Goal: Task Accomplishment & Management: Use online tool/utility

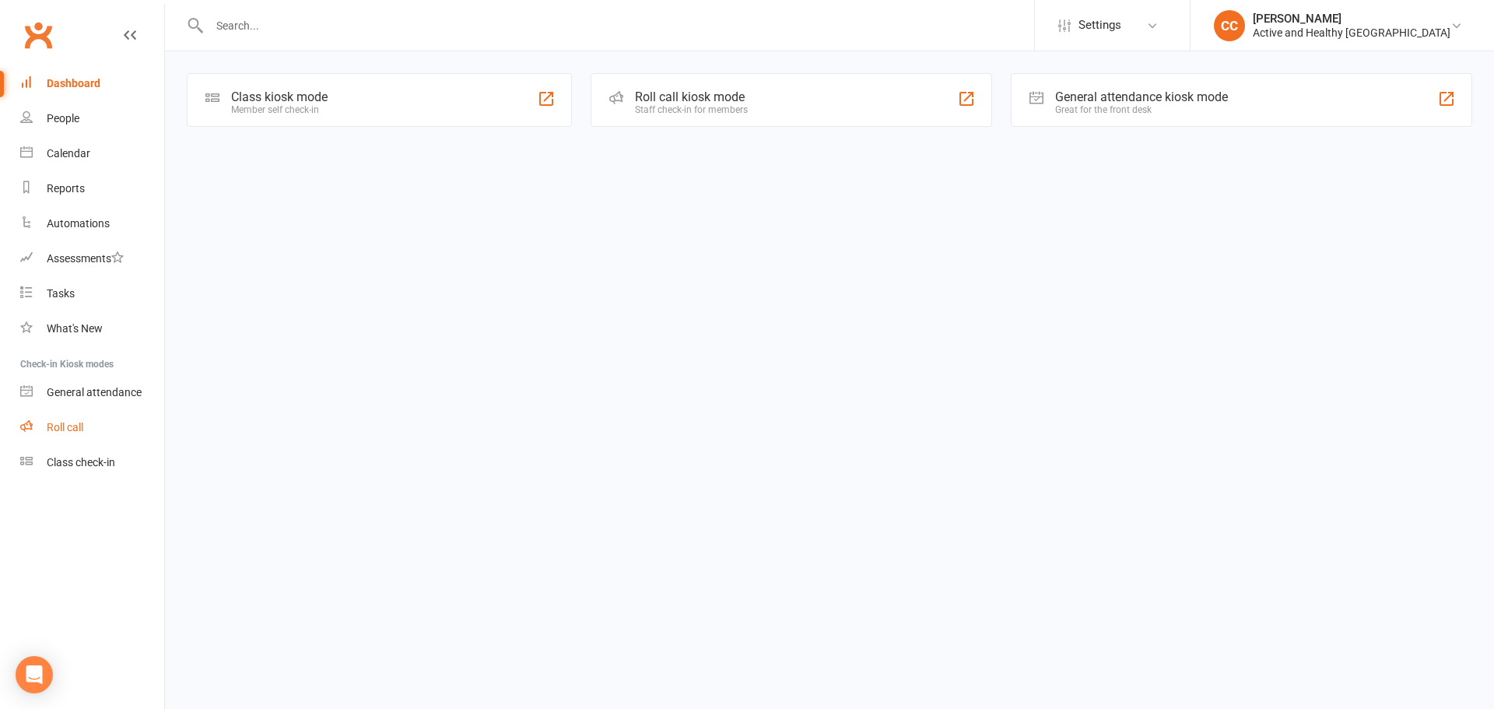
click at [70, 423] on div "Roll call" at bounding box center [65, 427] width 37 height 12
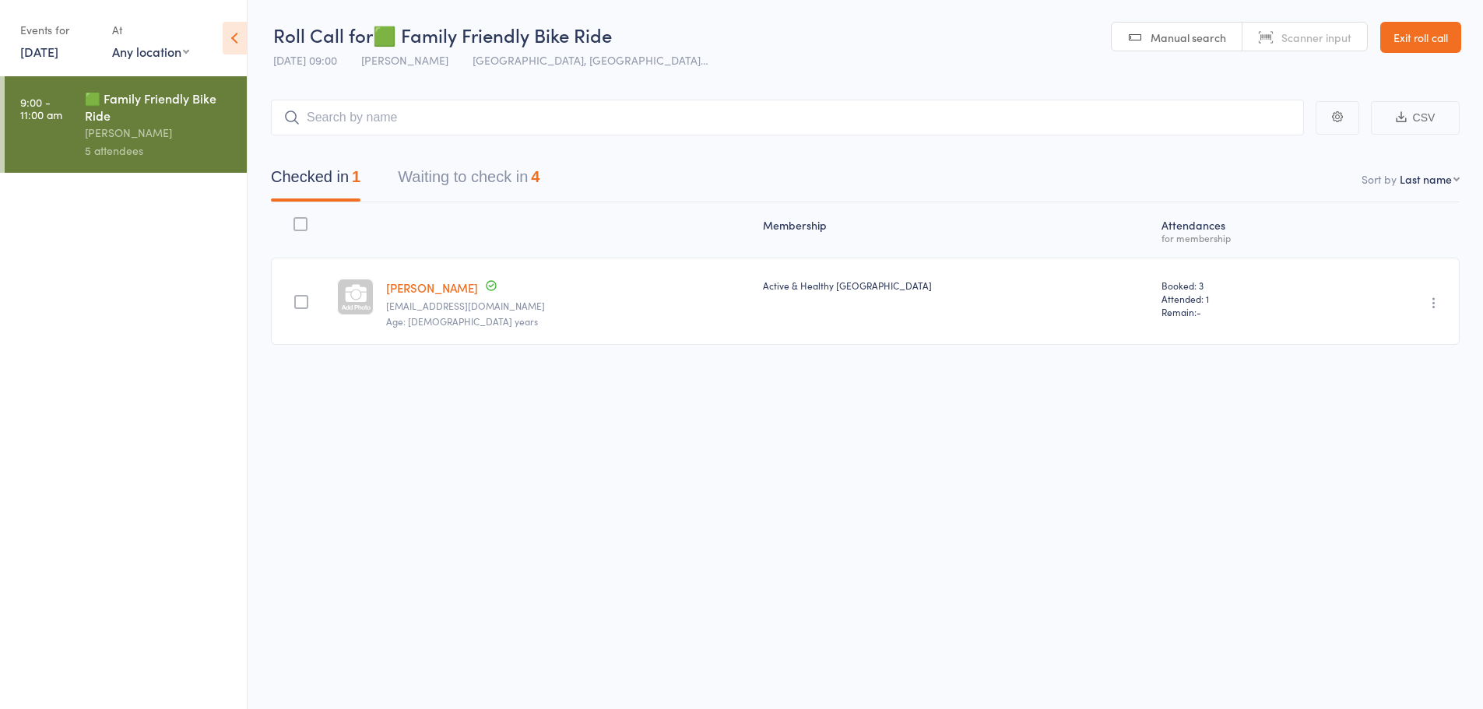
click at [122, 111] on div "🟩 Family Friendly Bike Ride" at bounding box center [159, 107] width 149 height 34
click at [445, 175] on button "Waiting to check in 4" at bounding box center [469, 180] width 142 height 41
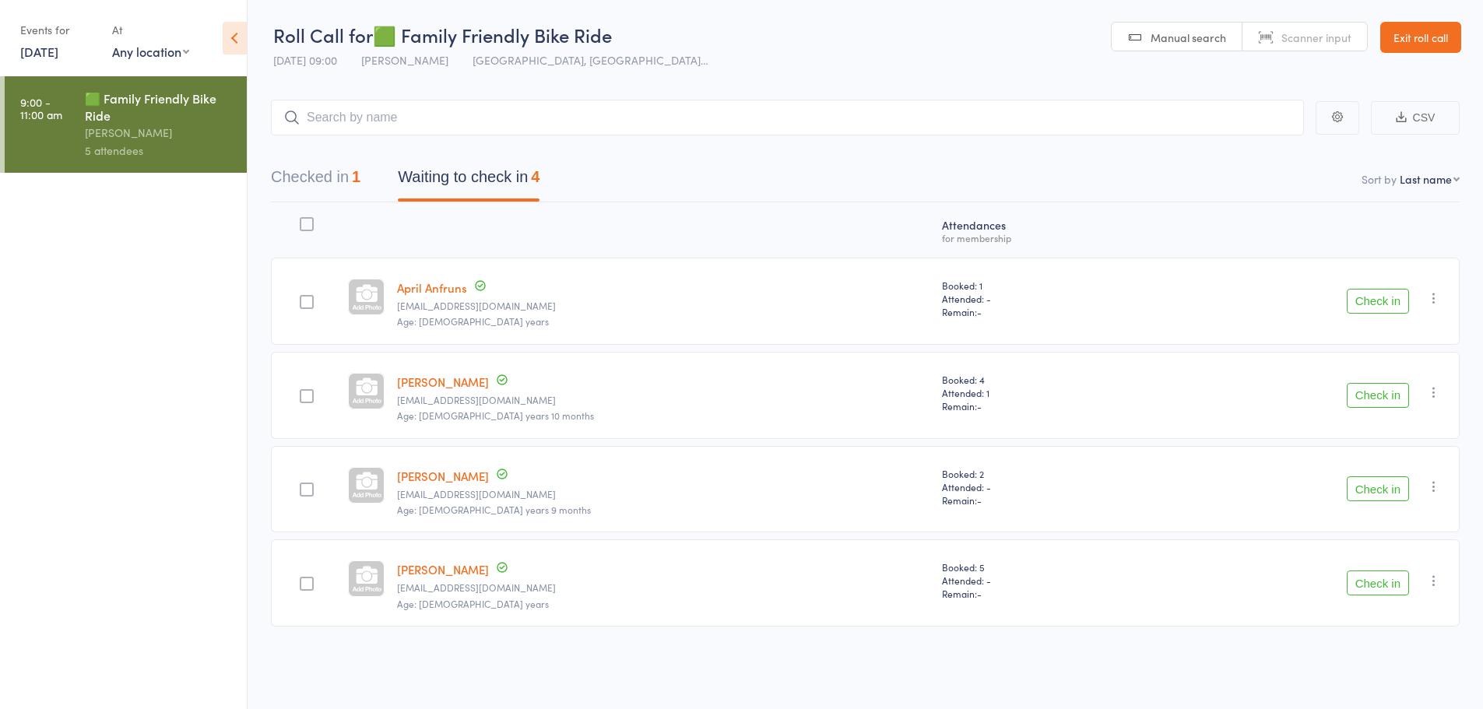
click at [314, 492] on div at bounding box center [307, 490] width 14 height 14
click at [303, 485] on input "checkbox" at bounding box center [303, 485] width 0 height 0
click at [1370, 487] on button "Check in" at bounding box center [1377, 488] width 62 height 25
click at [313, 490] on div at bounding box center [307, 490] width 14 height 14
click at [303, 485] on input "checkbox" at bounding box center [303, 485] width 0 height 0
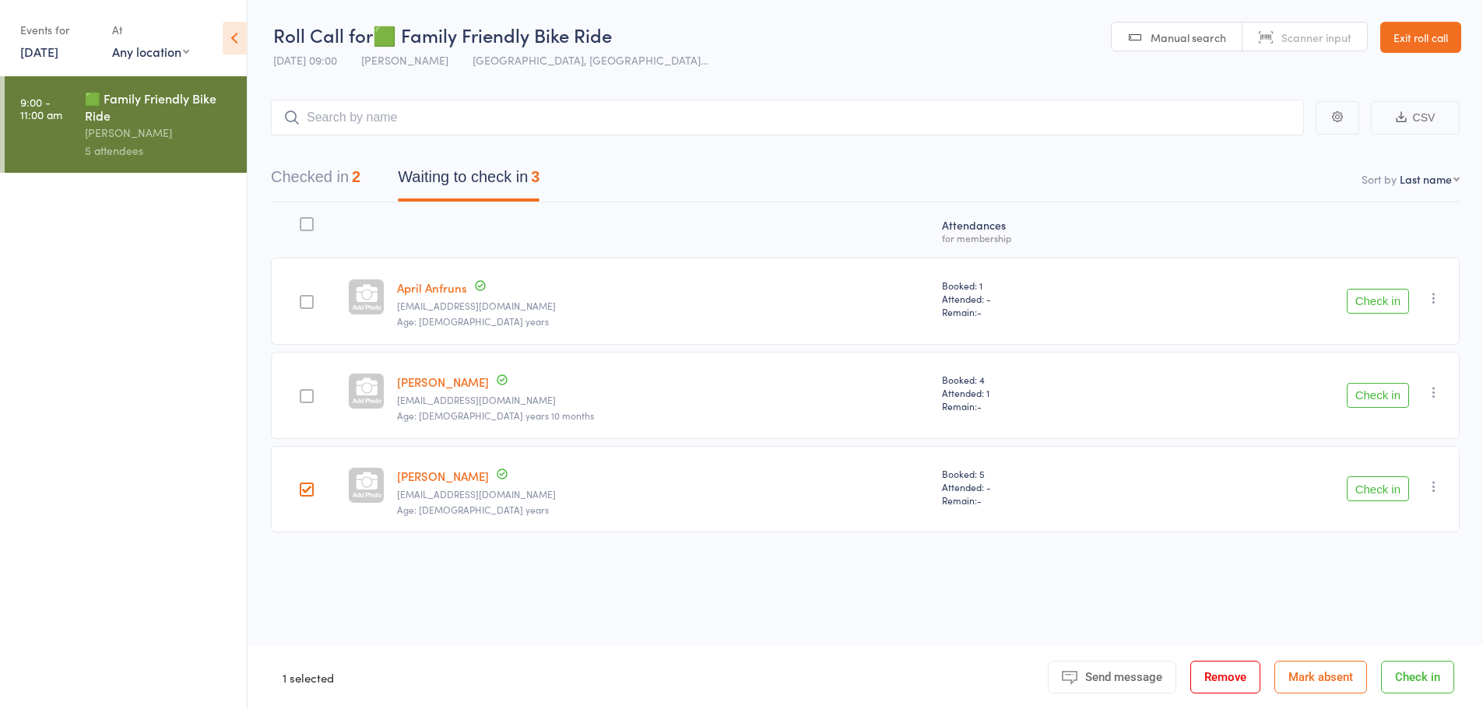
click at [1369, 493] on button "Check in" at bounding box center [1377, 488] width 62 height 25
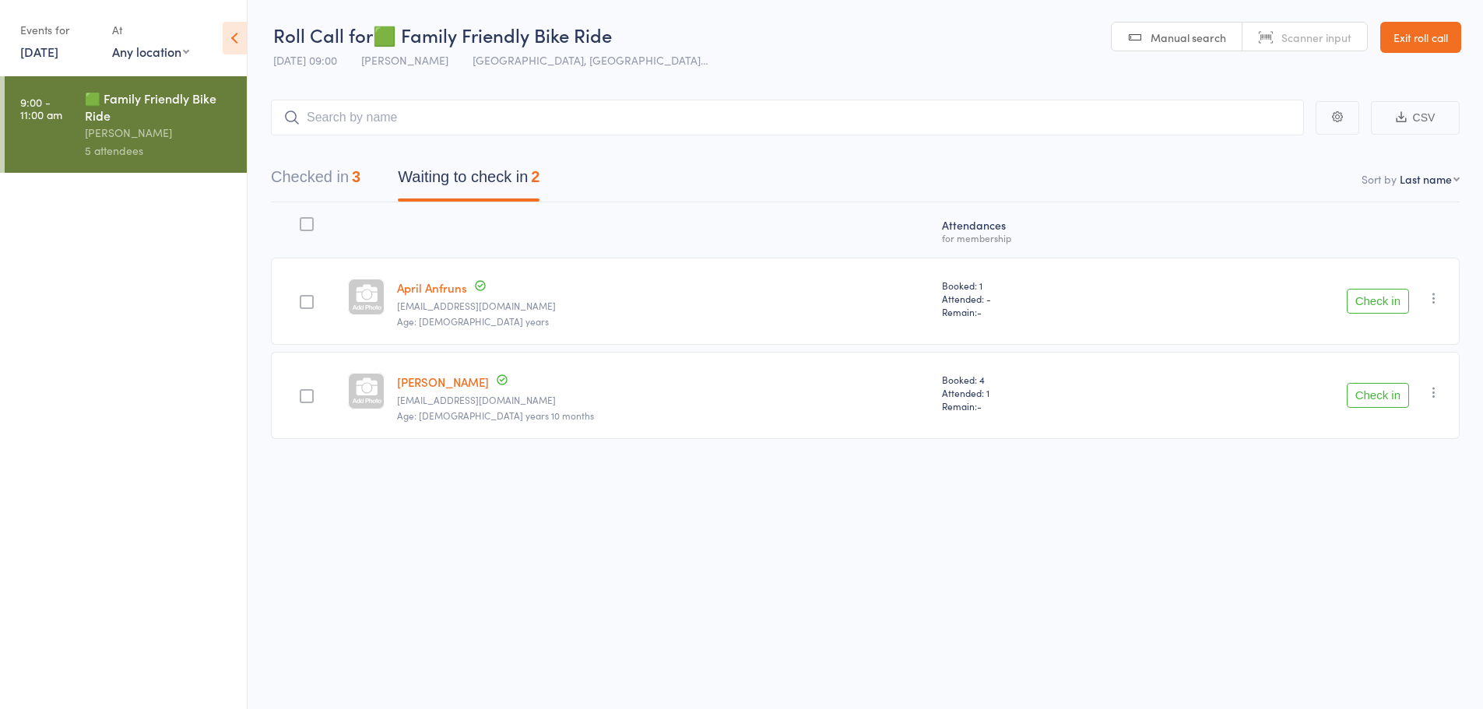
scroll to position [1, 0]
click at [125, 119] on div "🟩 Family Friendly Bike Ride" at bounding box center [159, 107] width 149 height 34
click at [72, 113] on link "9:00 - 11:00 am 🟩 Family Friendly Bike Ride Chris Cyclesense 5 attendees" at bounding box center [126, 124] width 242 height 97
click at [1097, 84] on main "CSV Checked in 3 Waiting to check in 2 Sort by Last name First name Last name B…" at bounding box center [864, 291] width 1235 height 432
click at [1405, 34] on link "Exit roll call" at bounding box center [1420, 36] width 81 height 31
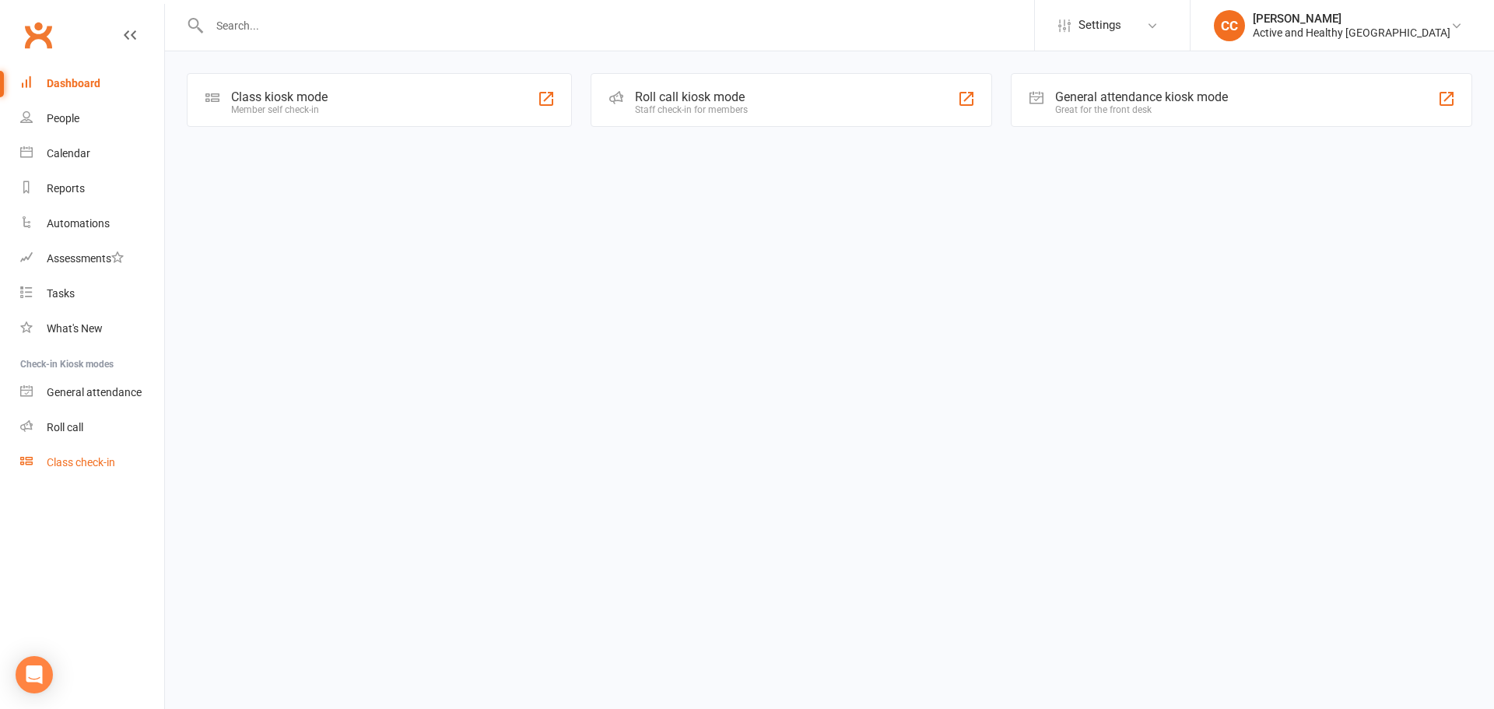
click at [88, 455] on link "Class check-in" at bounding box center [92, 462] width 144 height 35
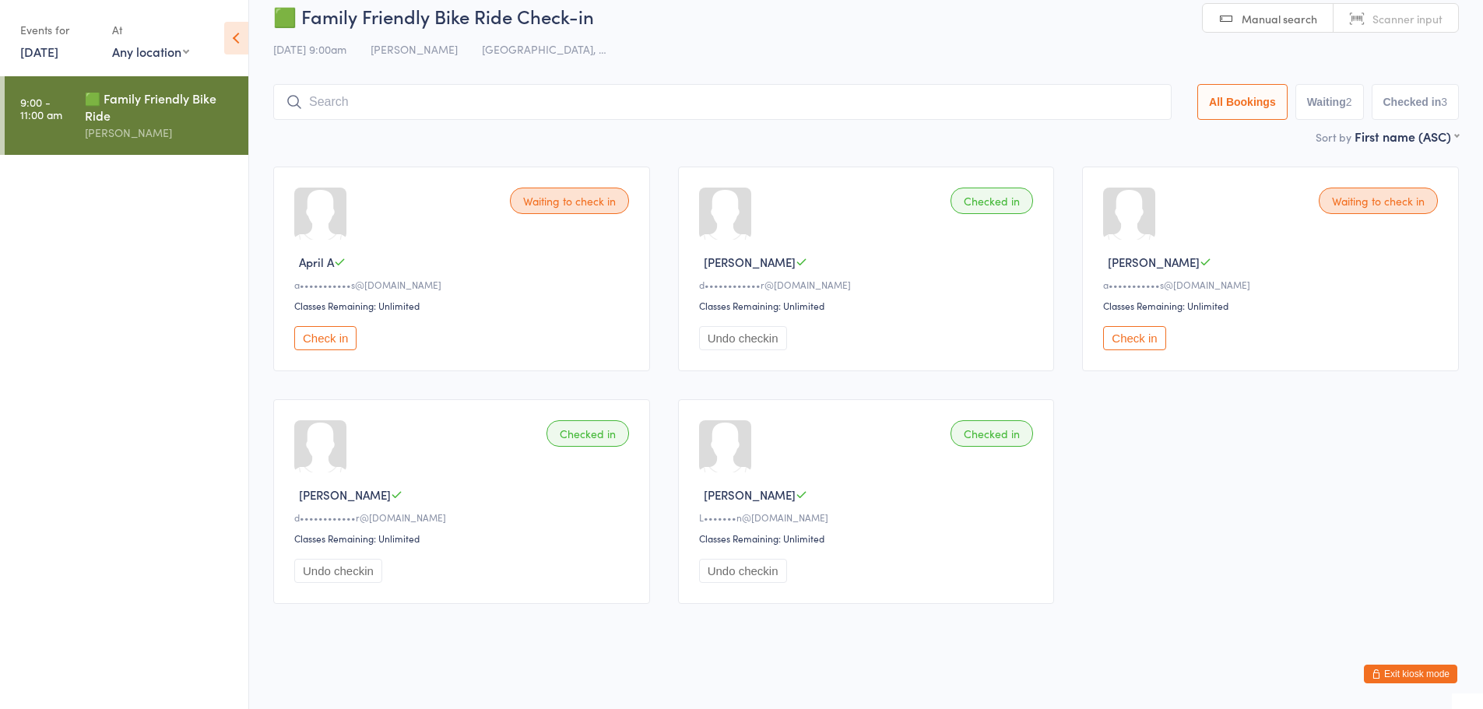
scroll to position [22, 0]
